Goal: Information Seeking & Learning: Learn about a topic

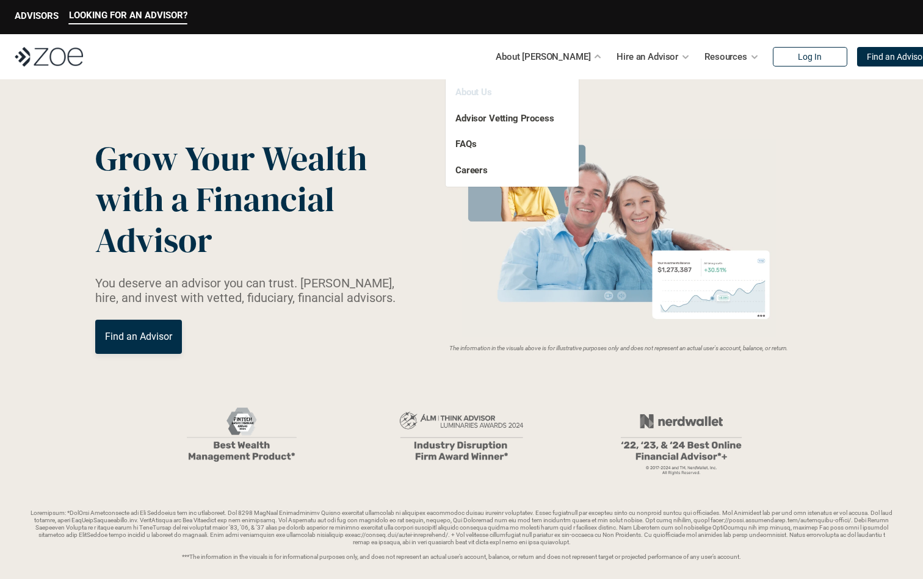
click at [469, 94] on link "About Us" at bounding box center [473, 92] width 37 height 11
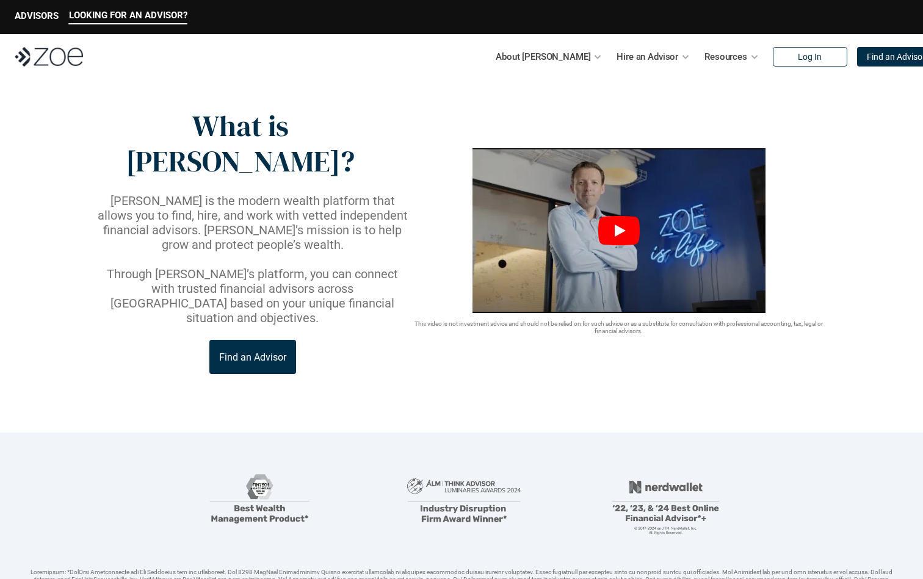
click at [620, 225] on icon "Play" at bounding box center [620, 231] width 11 height 12
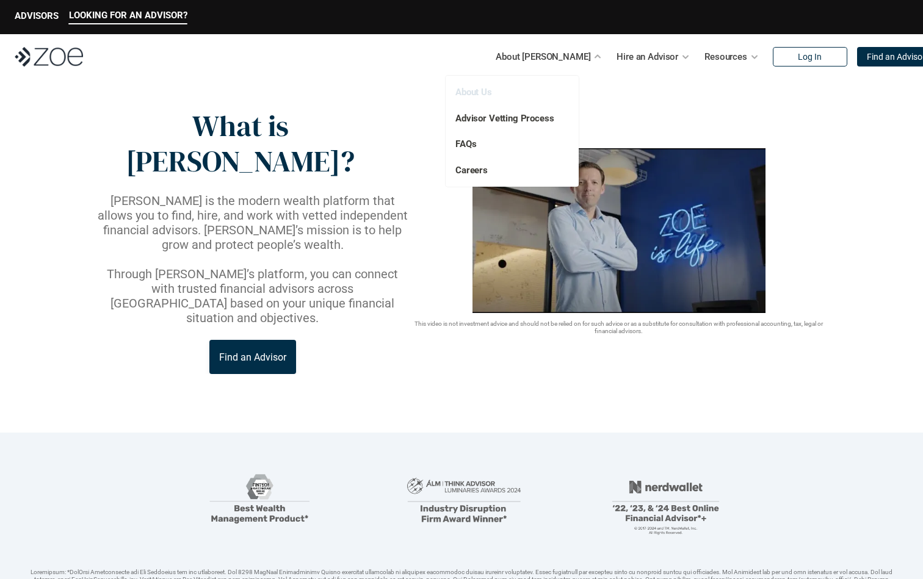
click at [485, 89] on link "About Us" at bounding box center [473, 92] width 37 height 11
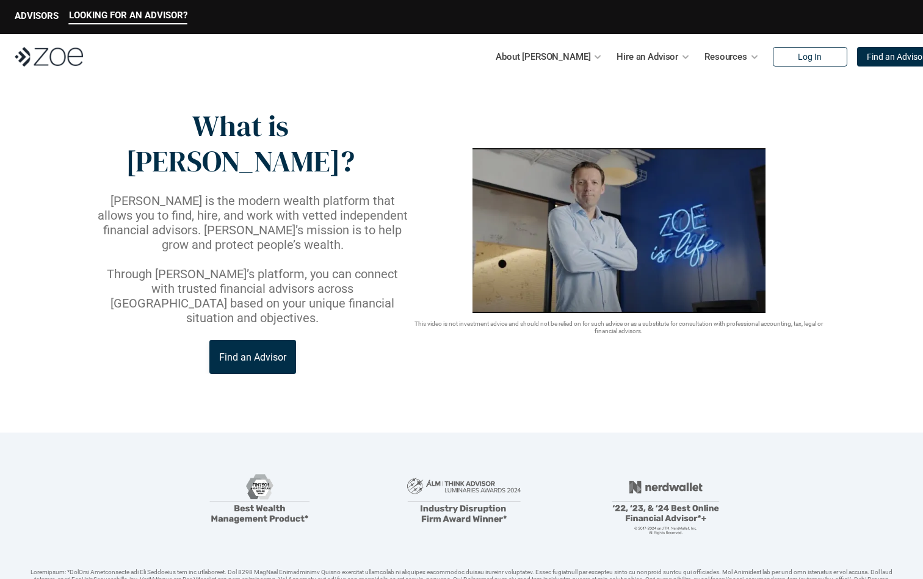
click at [51, 50] on img at bounding box center [49, 57] width 68 height 20
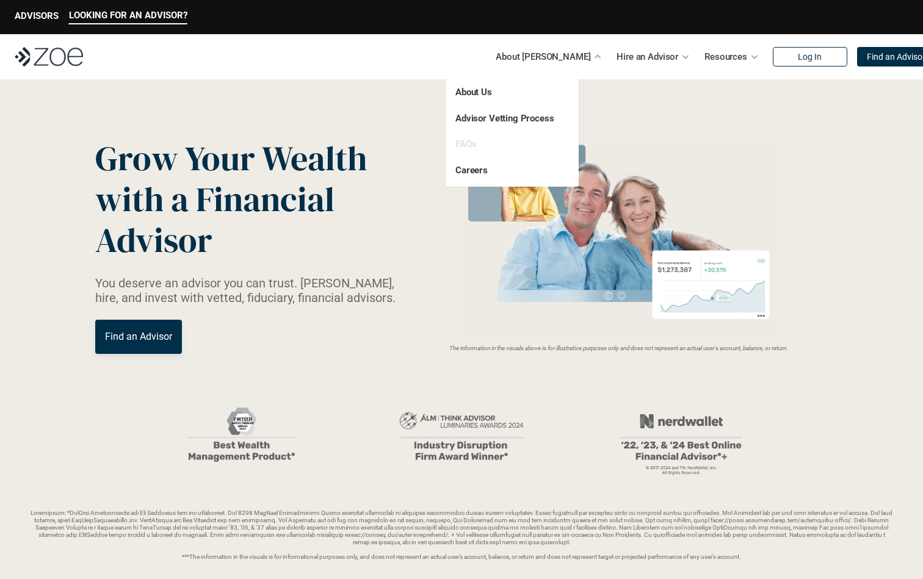
click at [465, 145] on link "FAQs" at bounding box center [465, 144] width 21 height 11
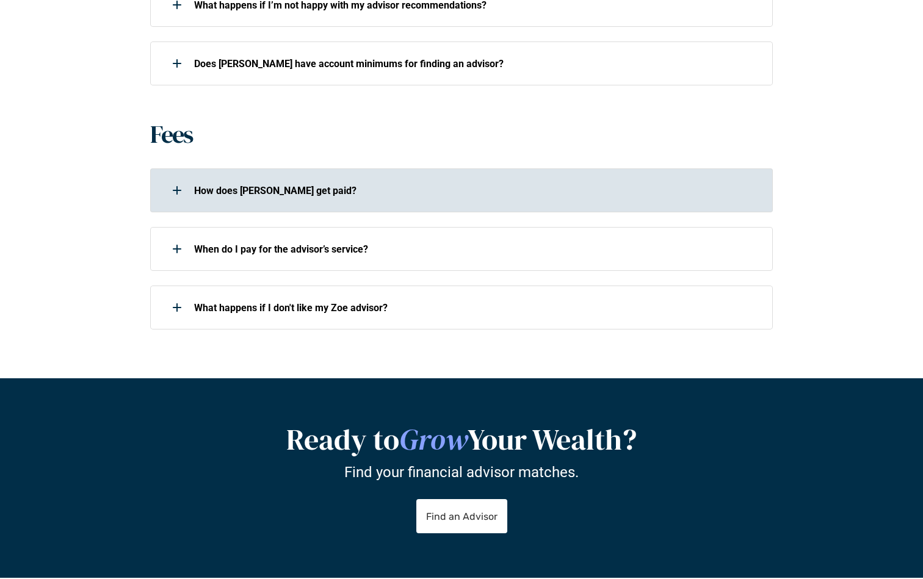
scroll to position [1204, 0]
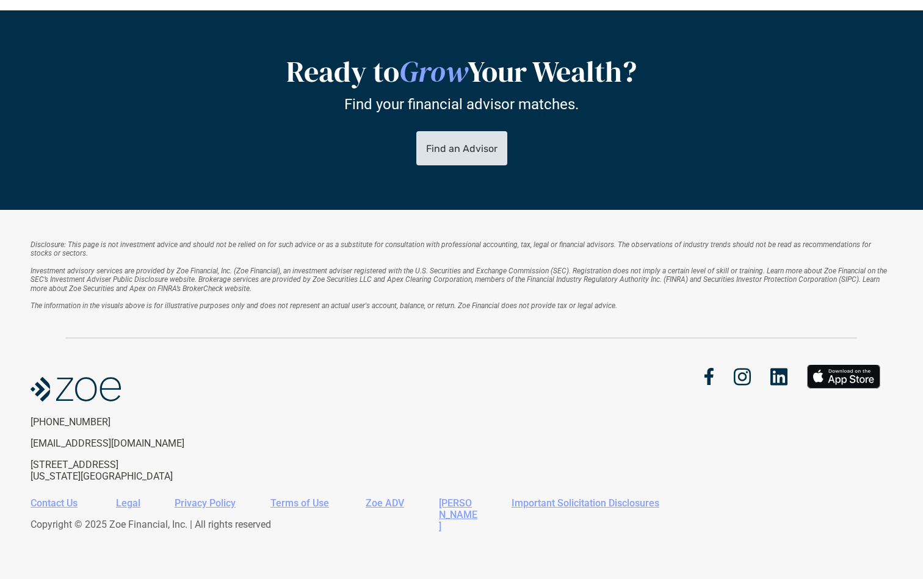
click at [485, 140] on link "Find an Advisor" at bounding box center [461, 149] width 91 height 34
